Goal: Task Accomplishment & Management: Complete application form

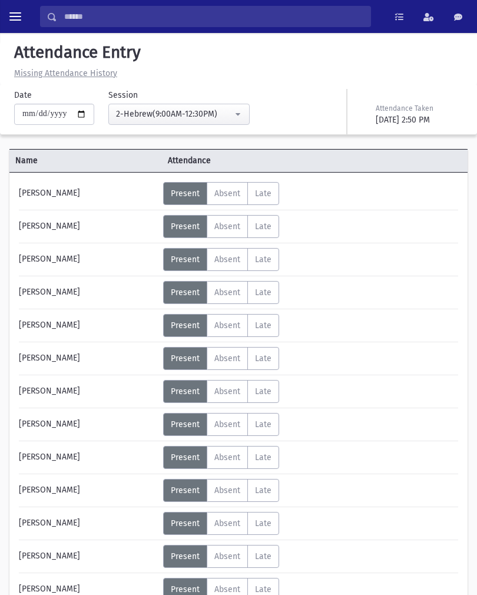
click at [141, 115] on div "2-Hebrew(9:00AM-12:30PM)" at bounding box center [174, 114] width 117 height 12
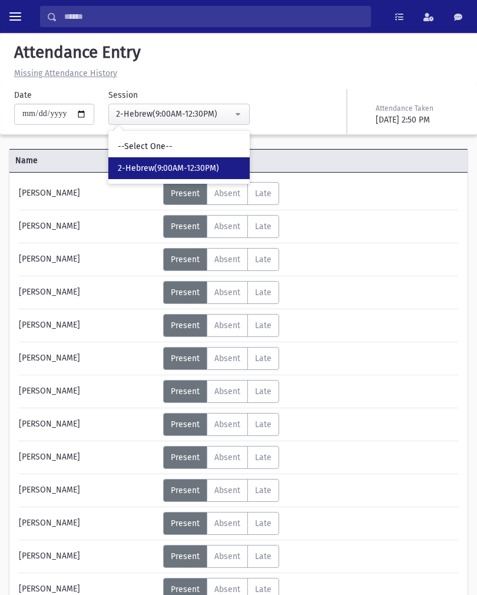
click at [292, 90] on div "**********" at bounding box center [162, 107] width 309 height 36
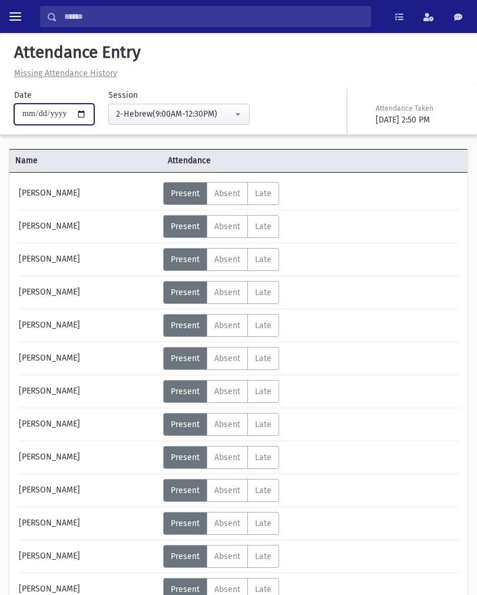
click at [45, 104] on input "**********" at bounding box center [54, 114] width 80 height 21
type input "**********"
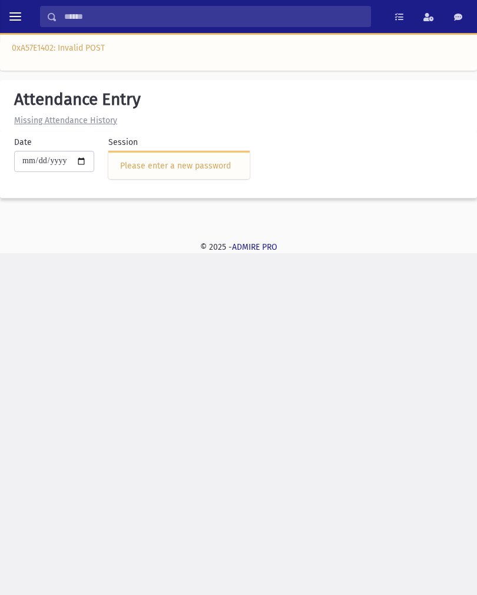
click at [176, 162] on div "Please enter a new password" at bounding box center [179, 166] width 118 height 12
click at [179, 164] on div "Please enter a new password" at bounding box center [179, 166] width 118 height 12
click at [180, 181] on div "Session Please enter a new password" at bounding box center [172, 162] width 156 height 52
click at [206, 158] on div "Please enter a new password" at bounding box center [178, 165] width 141 height 28
click at [151, 161] on div "Please enter a new password" at bounding box center [179, 166] width 118 height 12
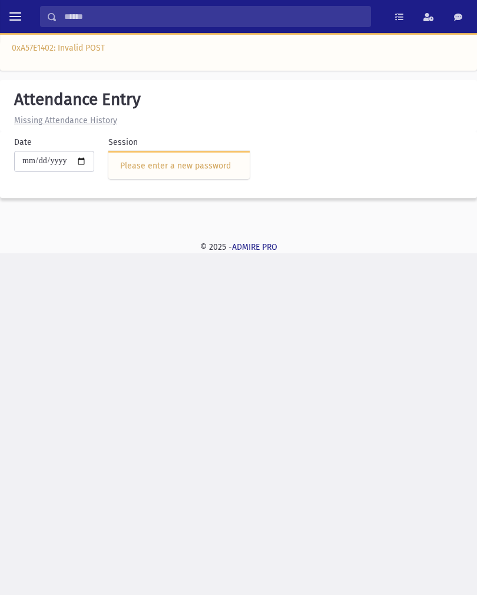
click at [85, 123] on u "Missing Attendance History" at bounding box center [65, 120] width 103 height 10
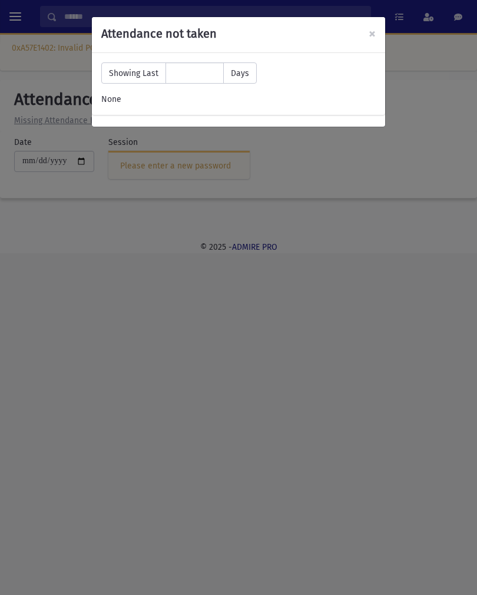
click at [375, 32] on span "×" at bounding box center [372, 33] width 7 height 16
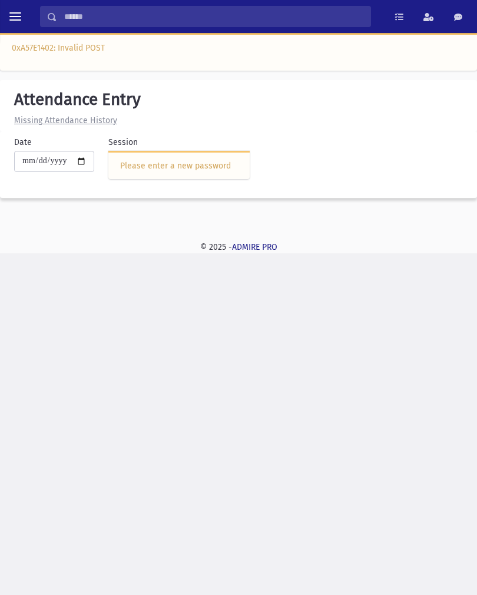
click at [171, 158] on div "Please enter a new password" at bounding box center [178, 165] width 141 height 28
click at [172, 167] on div "Please enter a new password" at bounding box center [179, 166] width 118 height 12
click at [144, 165] on div "Please enter a new password" at bounding box center [179, 166] width 118 height 12
click at [85, 121] on u "Missing Attendance History" at bounding box center [65, 120] width 103 height 10
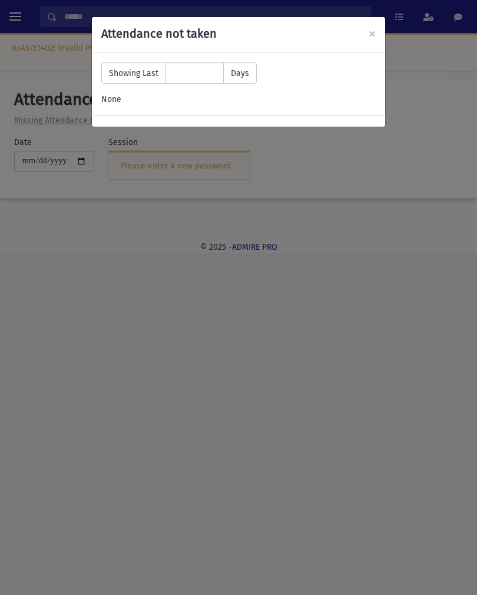
click at [372, 34] on span "×" at bounding box center [372, 33] width 7 height 16
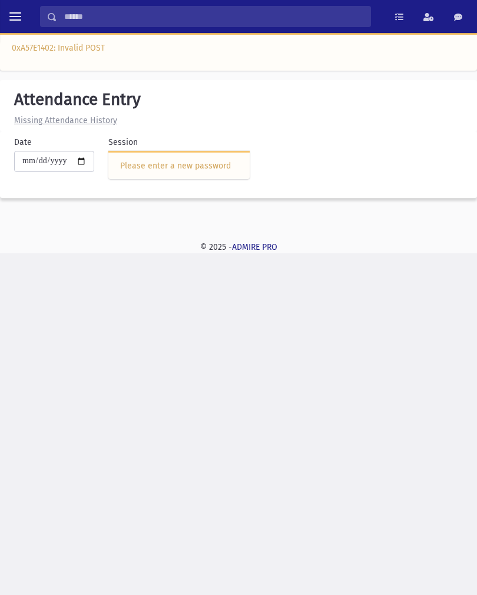
click at [161, 166] on div "Please enter a new password" at bounding box center [179, 166] width 118 height 12
click at [107, 94] on h5 "Attendance Entry" at bounding box center [238, 100] width 458 height 20
click at [103, 119] on u "Missing Attendance History" at bounding box center [65, 120] width 103 height 10
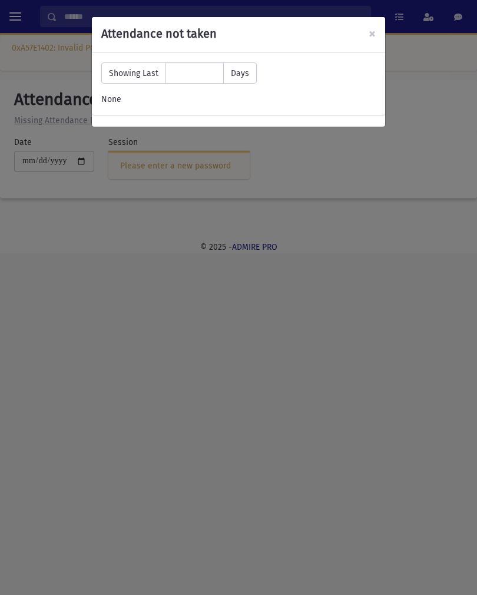
click at [138, 74] on span "Showing Last" at bounding box center [133, 72] width 65 height 21
click at [184, 77] on input "**" at bounding box center [195, 72] width 58 height 21
click at [233, 71] on span "Days" at bounding box center [240, 72] width 34 height 21
click at [369, 37] on span "×" at bounding box center [372, 33] width 7 height 16
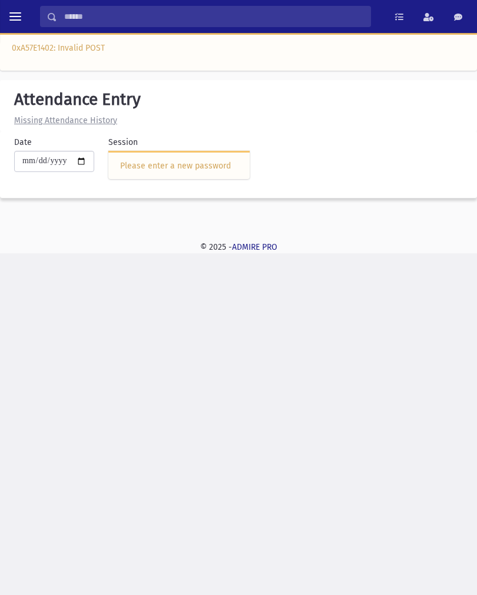
click at [189, 155] on div "Please enter a new password" at bounding box center [178, 165] width 141 height 28
click at [187, 177] on div "Please enter a new password" at bounding box center [178, 165] width 141 height 28
click at [189, 169] on div "Please enter a new password" at bounding box center [179, 166] width 118 height 12
click at [155, 165] on div "Please enter a new password" at bounding box center [179, 166] width 118 height 12
click at [151, 168] on div "Please enter a new password" at bounding box center [179, 166] width 118 height 12
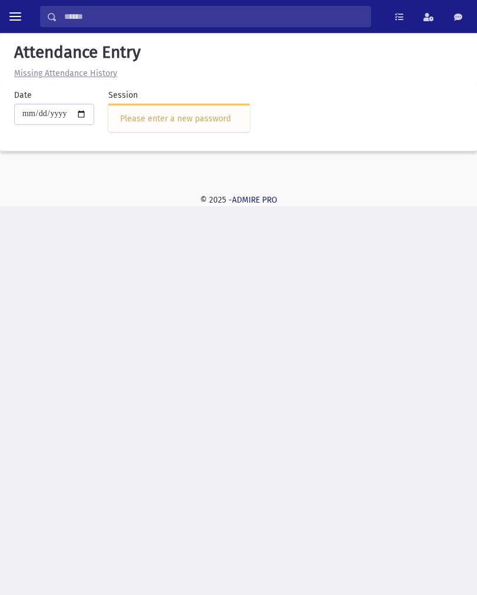
click at [203, 115] on div "Please enter a new password" at bounding box center [179, 119] width 118 height 12
click at [296, 409] on div "Search Results Students" at bounding box center [238, 297] width 477 height 595
click at [305, 412] on div "Search Results Students" at bounding box center [238, 297] width 477 height 595
click at [189, 115] on div "Please enter a new password" at bounding box center [179, 119] width 118 height 12
click at [302, 429] on div "Search Results Students" at bounding box center [238, 297] width 477 height 595
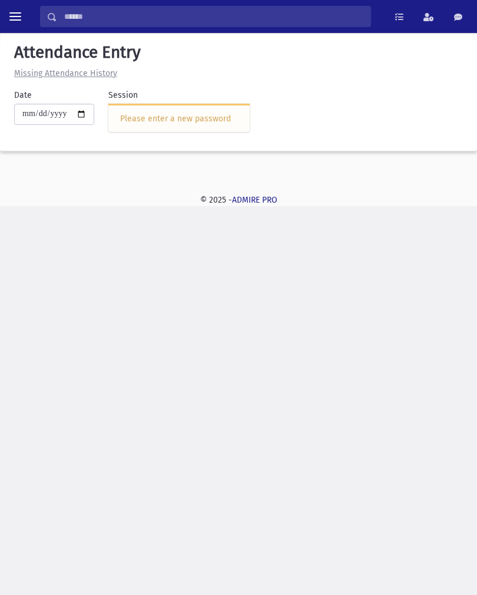
click at [278, 533] on div "Search Results Students" at bounding box center [238, 297] width 477 height 595
